Goal: Task Accomplishment & Management: Complete application form

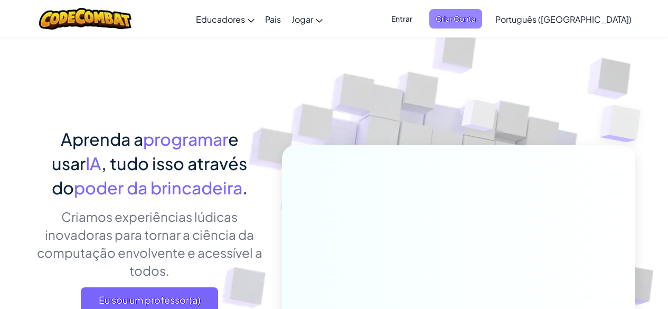
click at [476, 23] on font "Criar Conta" at bounding box center [456, 19] width 40 height 10
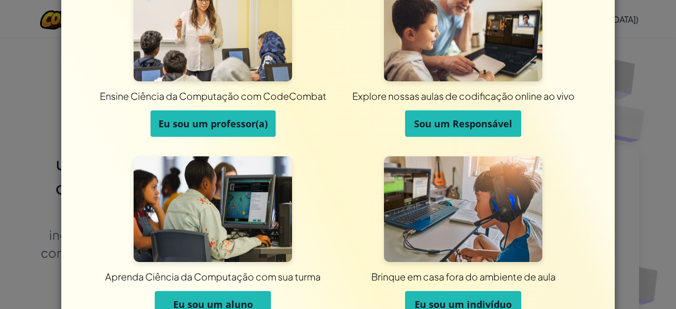
scroll to position [109, 0]
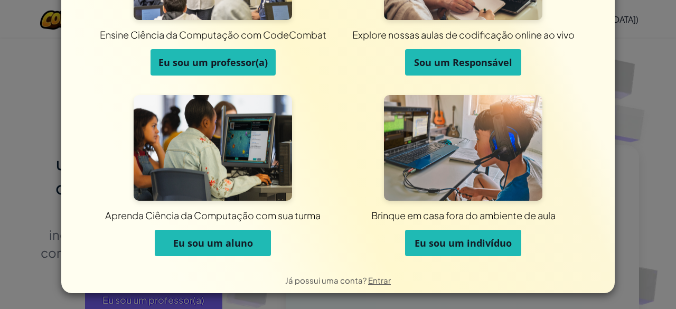
click at [219, 241] on font "Eu sou um aluno" at bounding box center [213, 243] width 80 height 13
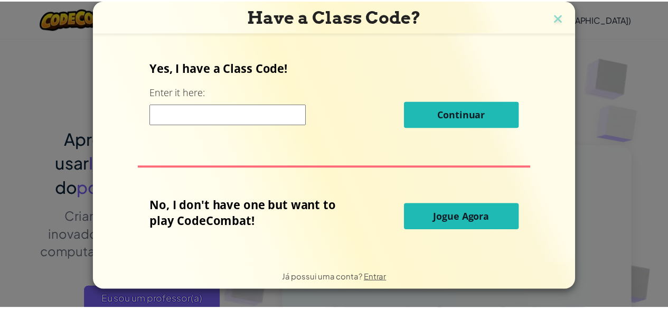
scroll to position [0, 0]
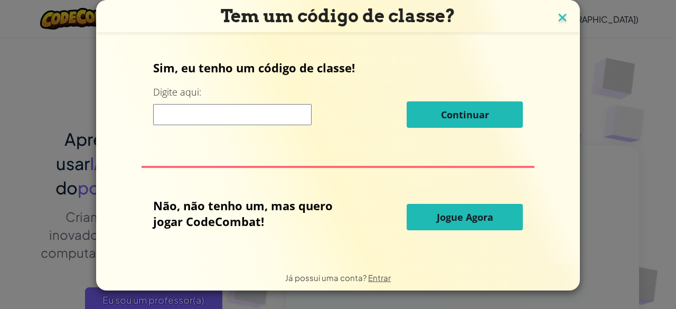
click at [563, 16] on img at bounding box center [563, 19] width 14 height 16
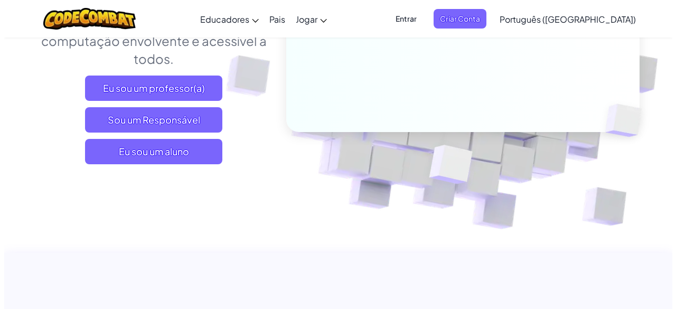
scroll to position [211, 0]
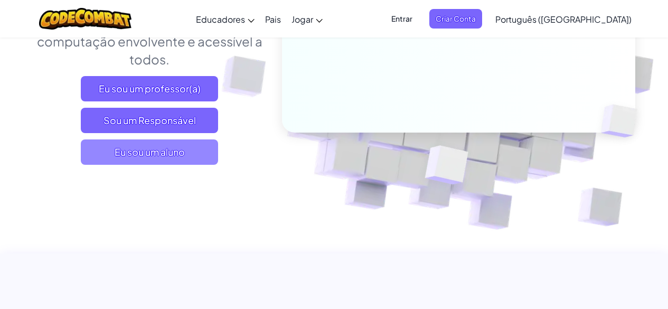
click at [163, 156] on font "Eu sou um aluno" at bounding box center [150, 152] width 70 height 12
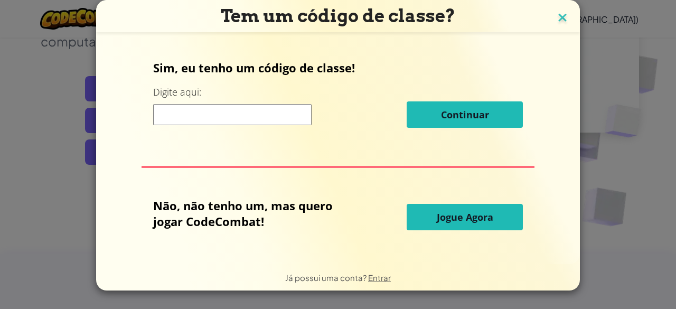
click at [566, 17] on img at bounding box center [563, 19] width 14 height 16
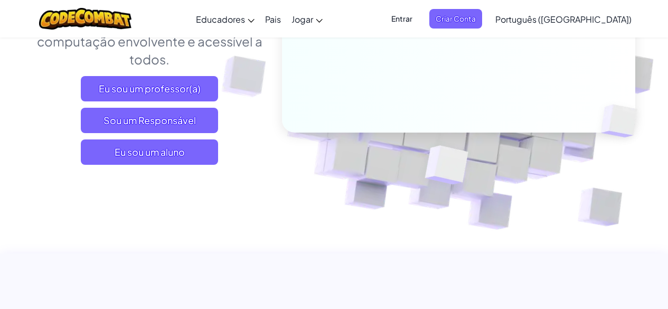
click at [419, 12] on span "Entrar" at bounding box center [402, 19] width 34 height 20
